Goal: Transaction & Acquisition: Purchase product/service

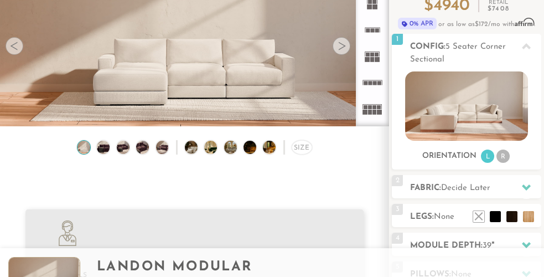
scroll to position [7, 7]
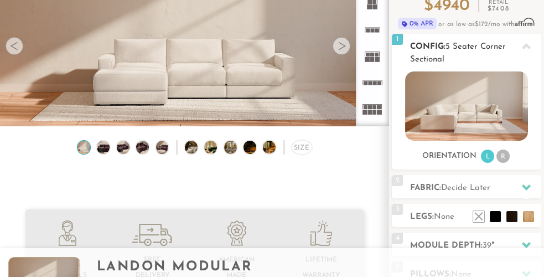
click at [501, 158] on li "R" at bounding box center [503, 155] width 13 height 13
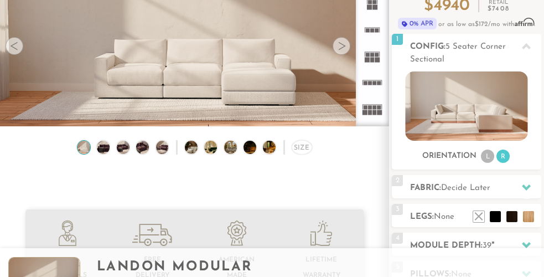
click at [345, 48] on div at bounding box center [342, 46] width 18 height 18
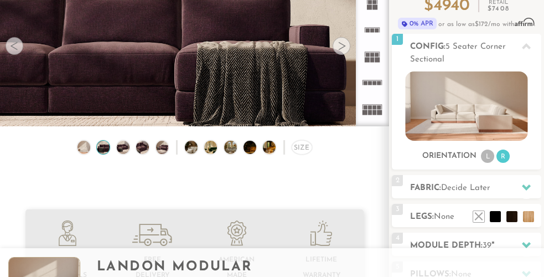
click at [345, 48] on div at bounding box center [342, 46] width 18 height 18
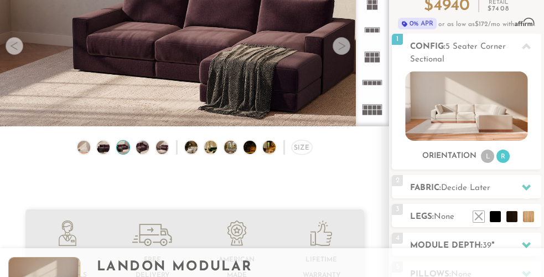
click at [345, 48] on div at bounding box center [342, 46] width 18 height 18
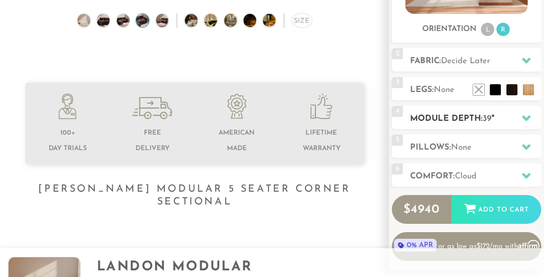
scroll to position [235, 0]
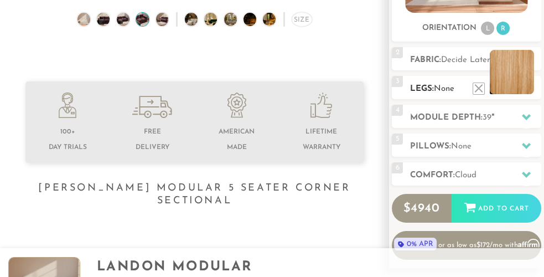
click at [529, 92] on li at bounding box center [512, 72] width 44 height 44
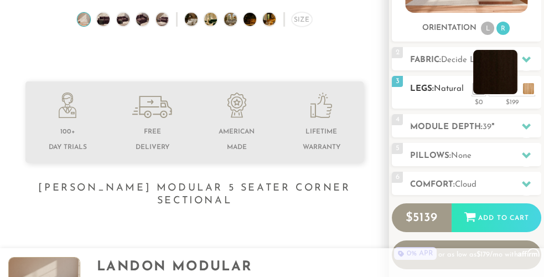
click at [514, 90] on li at bounding box center [495, 72] width 44 height 44
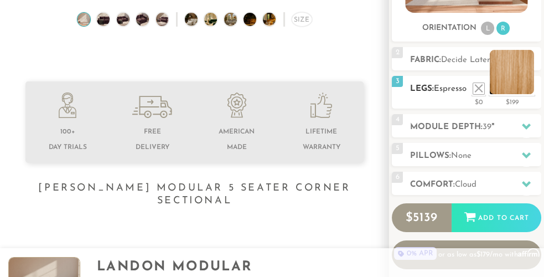
click at [526, 91] on li at bounding box center [512, 72] width 44 height 44
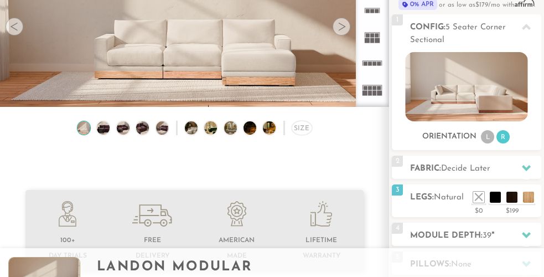
scroll to position [130, 0]
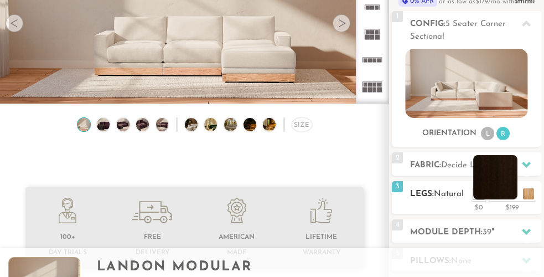
click at [511, 192] on li at bounding box center [495, 177] width 44 height 44
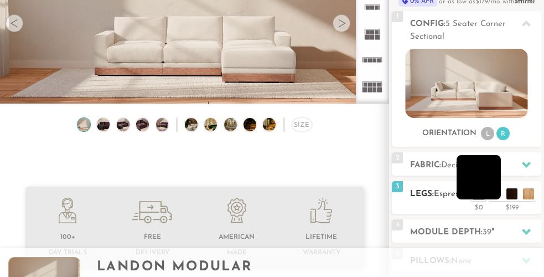
click at [495, 193] on li at bounding box center [479, 177] width 44 height 44
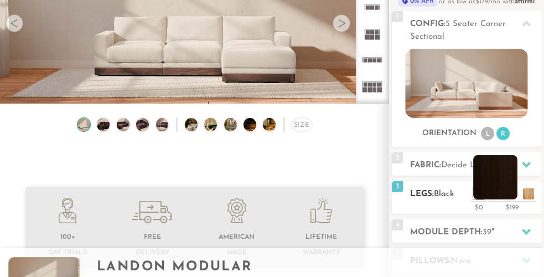
click at [511, 195] on li at bounding box center [495, 177] width 44 height 44
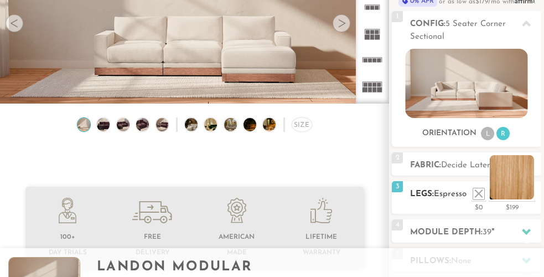
click at [533, 197] on li at bounding box center [512, 177] width 44 height 44
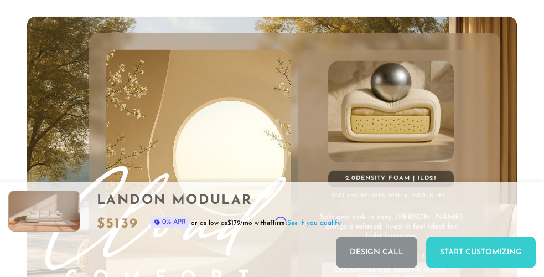
scroll to position [4896, 0]
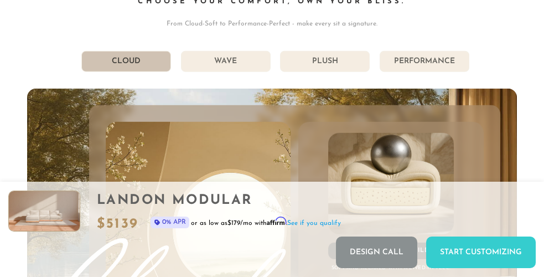
click at [267, 42] on div "Get Comfortable: DreamComfort Choose Your Comfort, Own Your Bliss. From Cloud-S…" at bounding box center [272, 209] width 490 height 558
click at [265, 51] on li "Wave" at bounding box center [226, 61] width 90 height 21
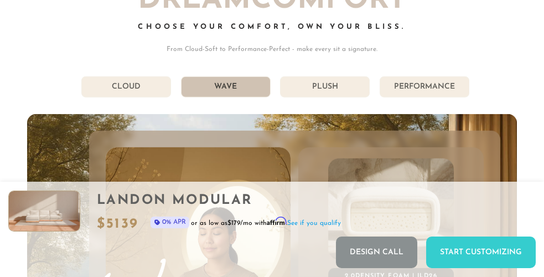
scroll to position [4870, 0]
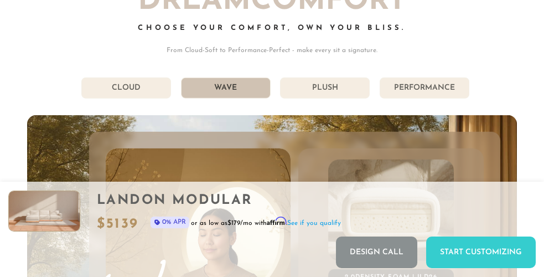
click at [345, 84] on li "Plush" at bounding box center [325, 87] width 90 height 21
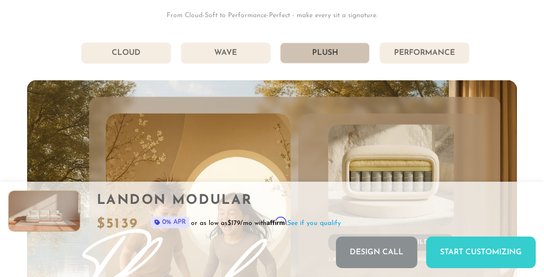
scroll to position [4883, 0]
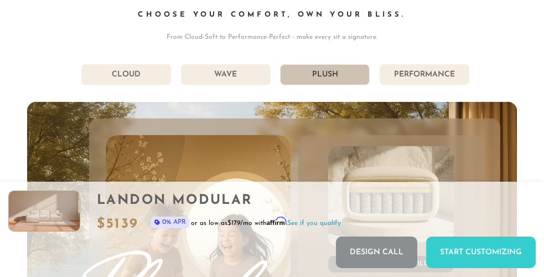
click at [418, 73] on li "Performance" at bounding box center [425, 74] width 90 height 21
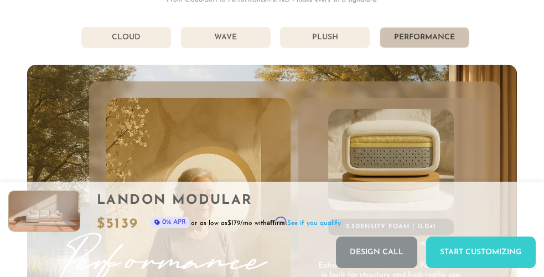
scroll to position [4892, 0]
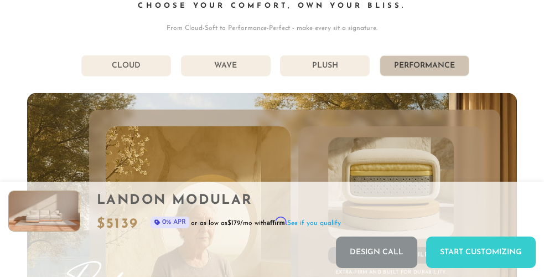
click at [346, 58] on li "Plush" at bounding box center [325, 65] width 90 height 21
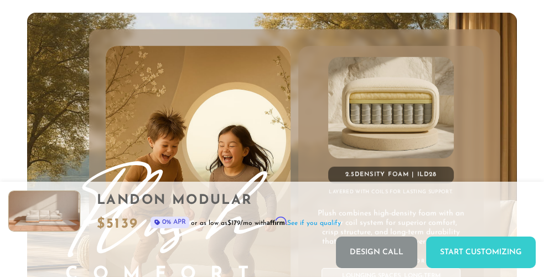
scroll to position [4887, 0]
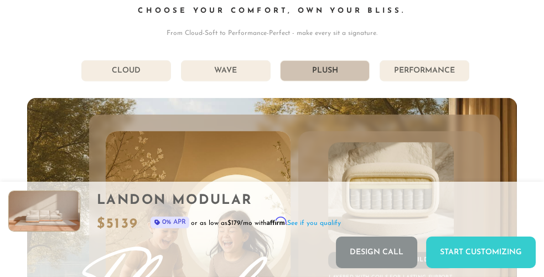
click at [393, 60] on li "Performance" at bounding box center [425, 70] width 90 height 21
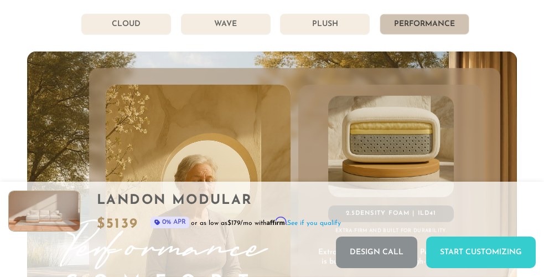
scroll to position [4923, 0]
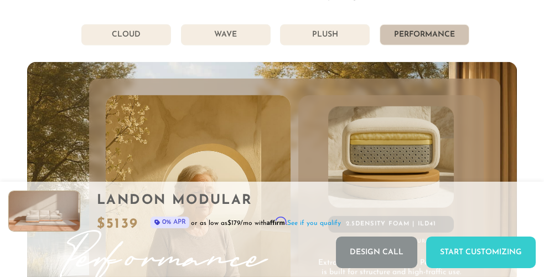
click at [318, 33] on li "Plush" at bounding box center [325, 34] width 90 height 21
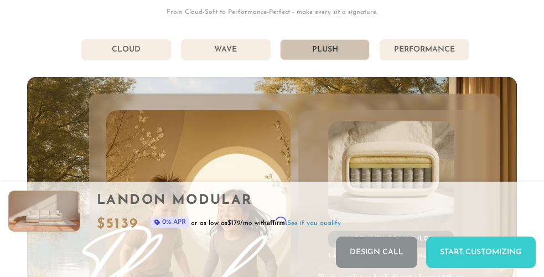
scroll to position [4888, 0]
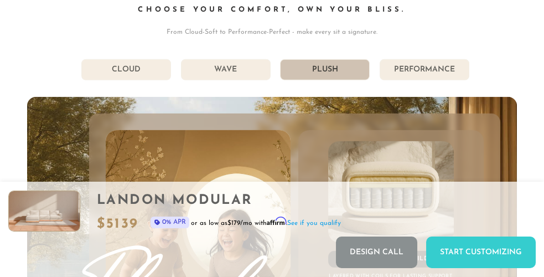
click at [427, 59] on li "Performance" at bounding box center [425, 69] width 90 height 21
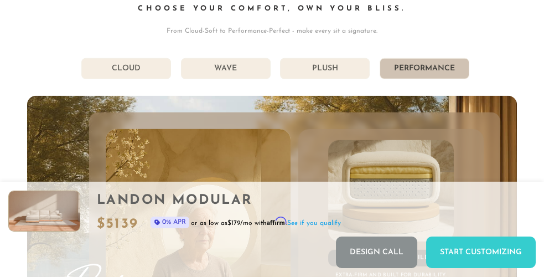
scroll to position [4865, 0]
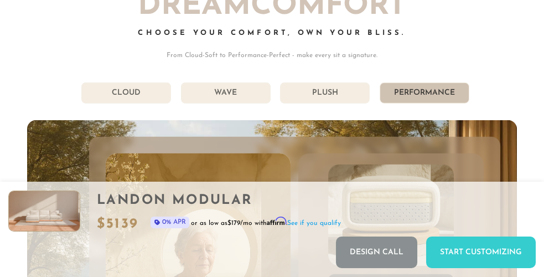
click at [257, 90] on li "Wave" at bounding box center [226, 92] width 90 height 21
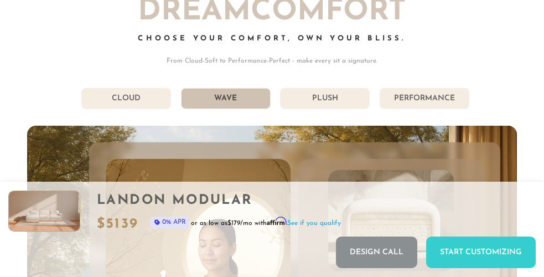
scroll to position [4849, 0]
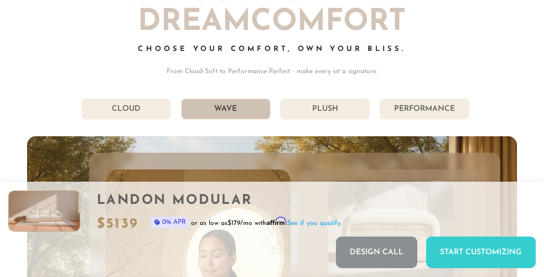
click at [344, 107] on li "Plush" at bounding box center [325, 109] width 90 height 21
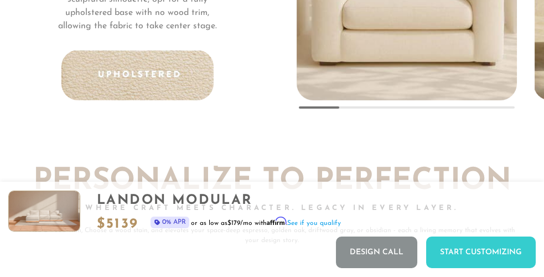
scroll to position [7137, 0]
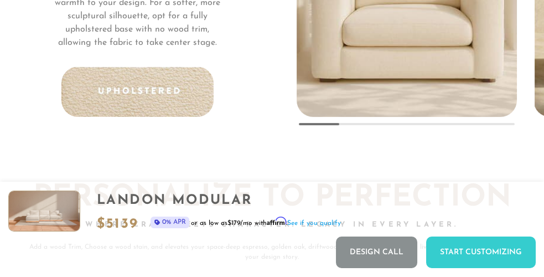
click at [179, 87] on img at bounding box center [137, 91] width 152 height 50
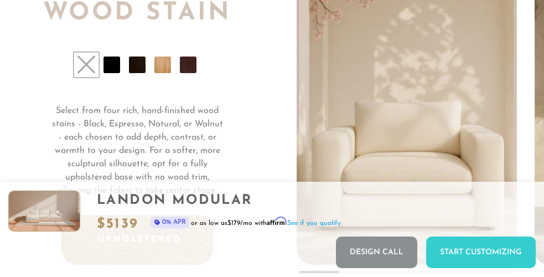
scroll to position [6988, 0]
click at [113, 59] on li at bounding box center [112, 65] width 17 height 17
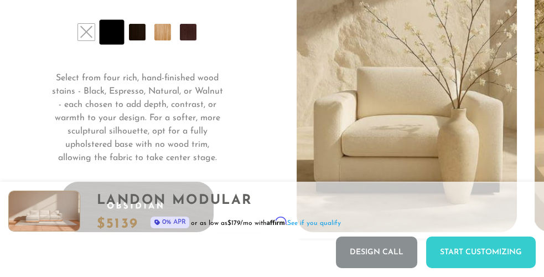
scroll to position [7013, 0]
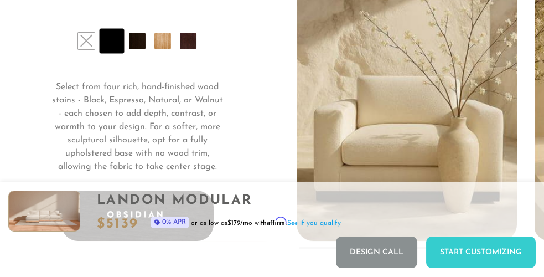
click at [137, 35] on li at bounding box center [137, 41] width 17 height 17
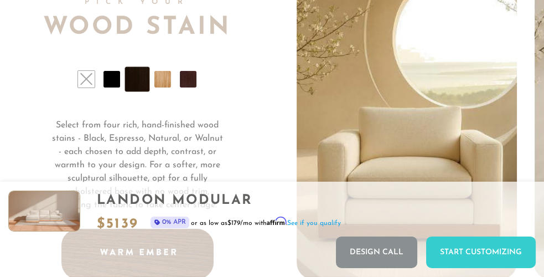
scroll to position [6971, 0]
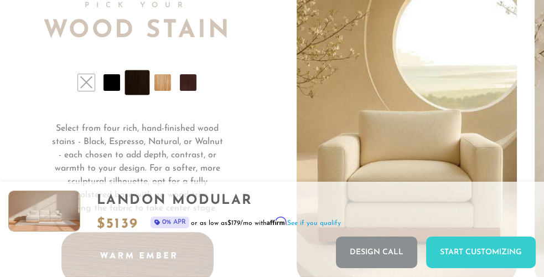
click at [166, 80] on li at bounding box center [162, 82] width 17 height 17
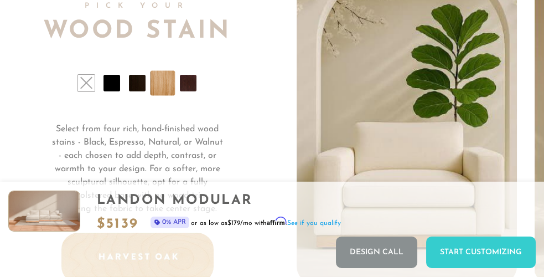
scroll to position [6968, 0]
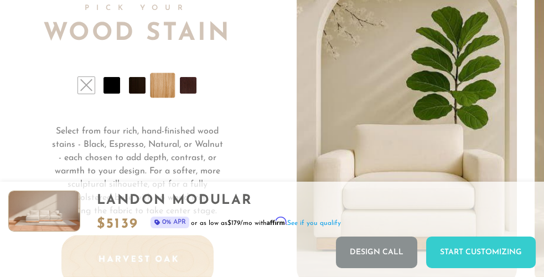
click at [130, 77] on li at bounding box center [137, 85] width 17 height 17
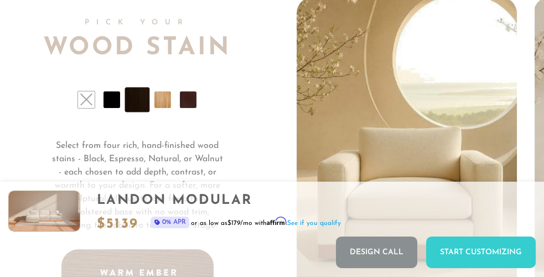
scroll to position [6953, 0]
click at [190, 92] on li at bounding box center [188, 100] width 17 height 17
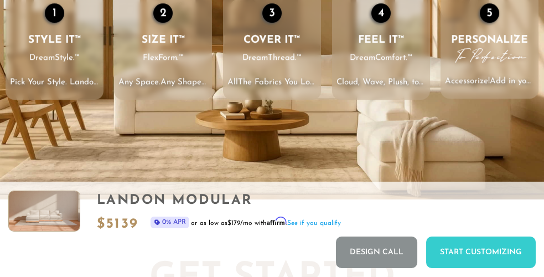
scroll to position [0, 0]
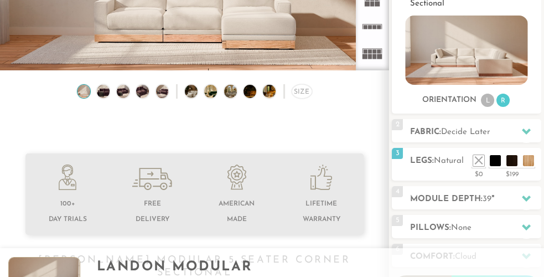
scroll to position [168, 0]
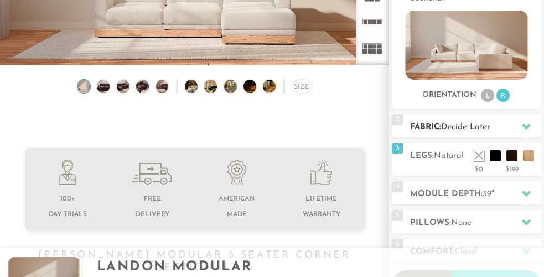
click at [506, 128] on h2 "Fabric: Decide Later" at bounding box center [475, 127] width 131 height 13
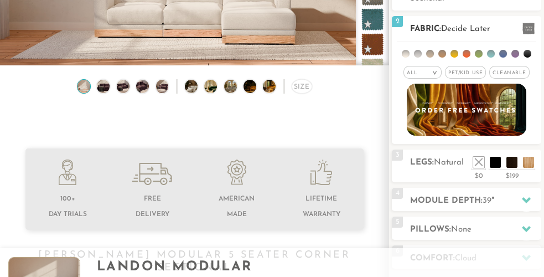
click at [501, 74] on span "Cleanable x" at bounding box center [509, 72] width 40 height 13
click at [407, 54] on li at bounding box center [406, 54] width 8 height 8
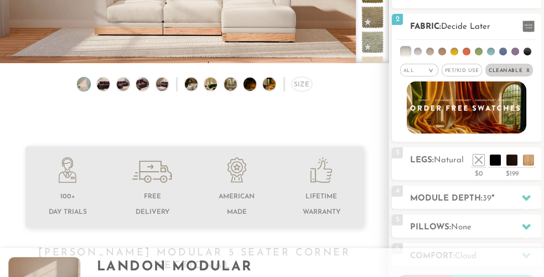
scroll to position [169, 0]
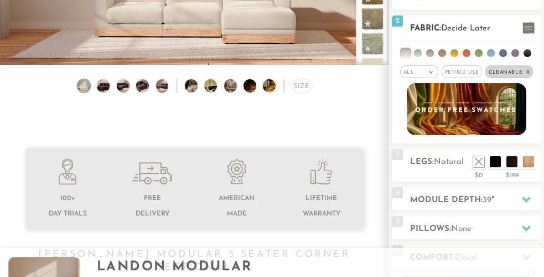
click at [410, 51] on li at bounding box center [405, 53] width 9 height 9
click at [421, 53] on li at bounding box center [418, 53] width 8 height 8
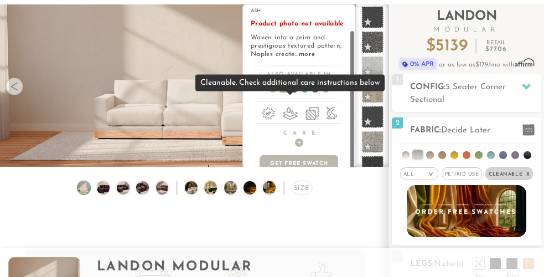
scroll to position [68, 0]
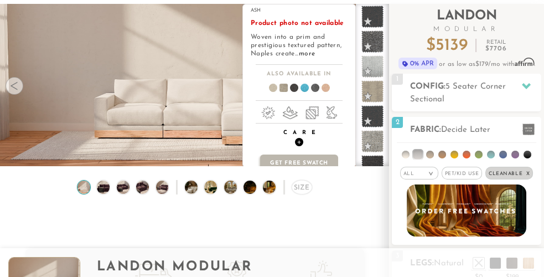
click at [300, 138] on span "+" at bounding box center [299, 142] width 8 height 8
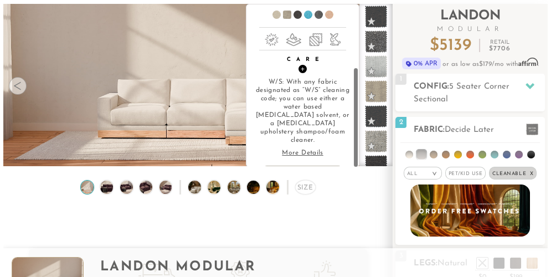
scroll to position [106, 0]
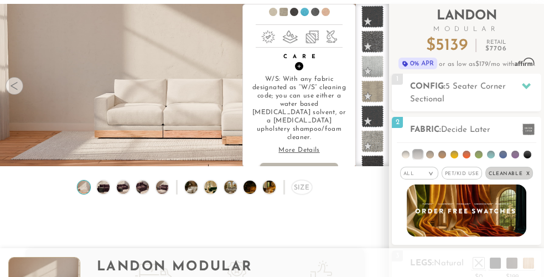
click at [300, 146] on p "More Details" at bounding box center [299, 150] width 97 height 8
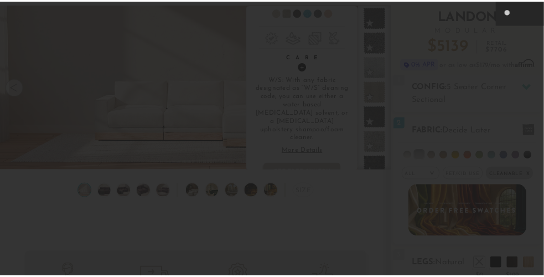
scroll to position [10537, 544]
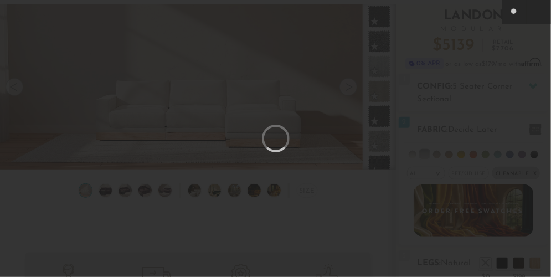
click at [342, 203] on div at bounding box center [275, 138] width 551 height 277
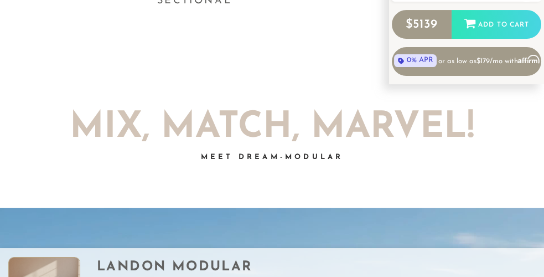
scroll to position [0, 0]
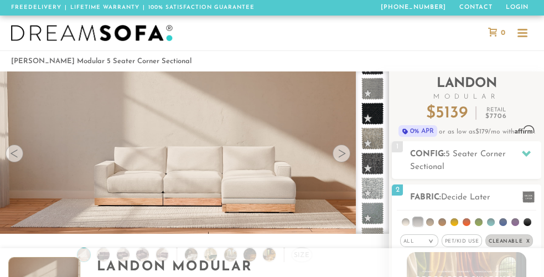
click at [72, 39] on img at bounding box center [92, 33] width 162 height 17
